Goal: Navigation & Orientation: Find specific page/section

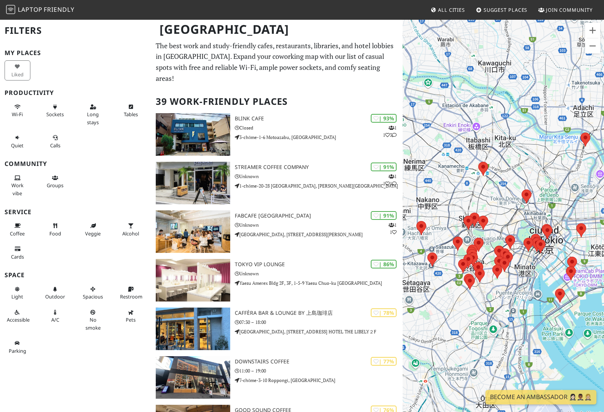
scroll to position [10, 0]
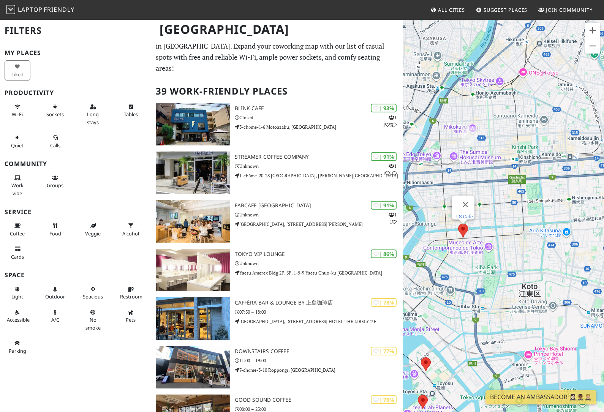
click at [466, 219] on link "LS Cafe" at bounding box center [464, 217] width 17 height 6
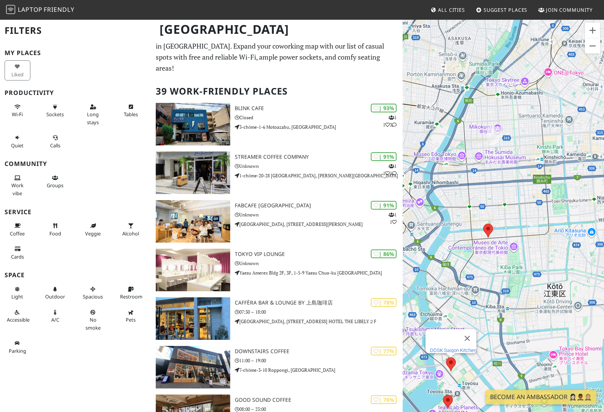
click at [452, 350] on link "DDSK Saigon Kitchen" at bounding box center [453, 350] width 46 height 6
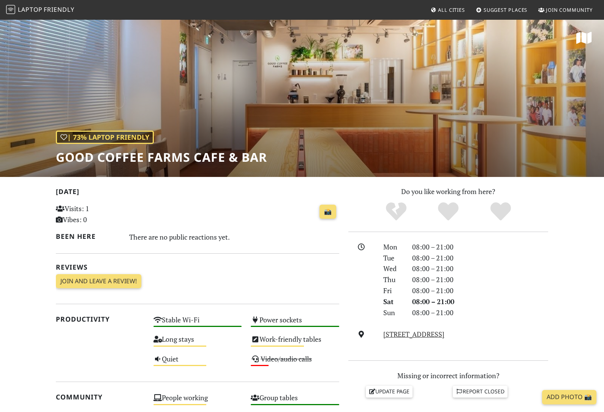
click at [73, 12] on span "Friendly" at bounding box center [59, 9] width 30 height 8
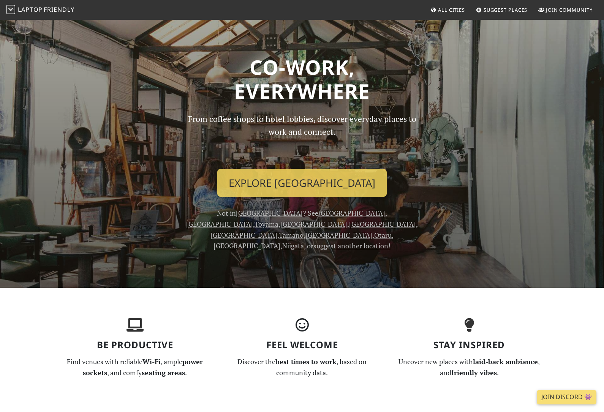
click at [441, 15] on link "All Cities" at bounding box center [447, 10] width 41 height 14
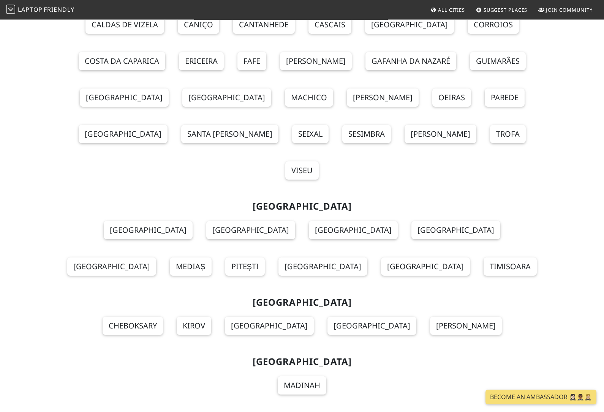
scroll to position [6775, 0]
